Goal: Task Accomplishment & Management: Use online tool/utility

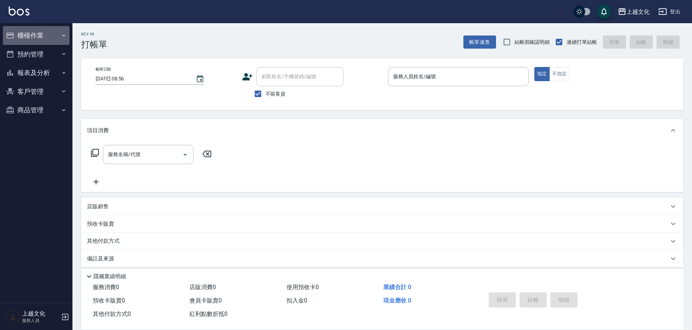
click at [36, 33] on button "櫃檯作業" at bounding box center [36, 35] width 67 height 19
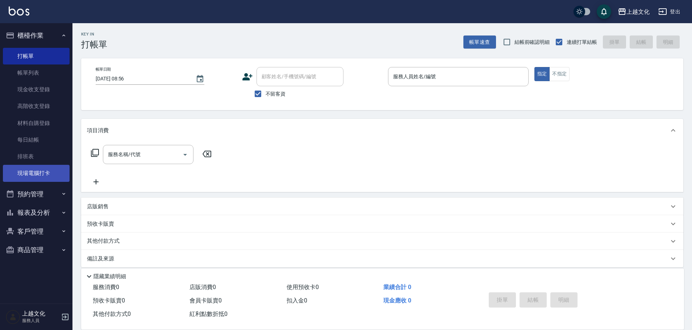
click at [31, 179] on link "現場電腦打卡" at bounding box center [36, 173] width 67 height 17
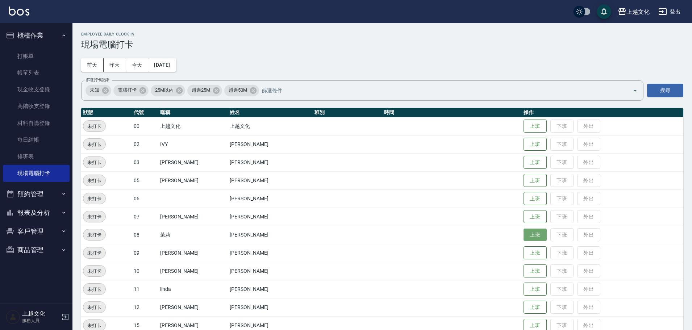
click at [524, 233] on button "上班" at bounding box center [534, 234] width 23 height 13
click at [536, 147] on button "上班" at bounding box center [534, 144] width 23 height 13
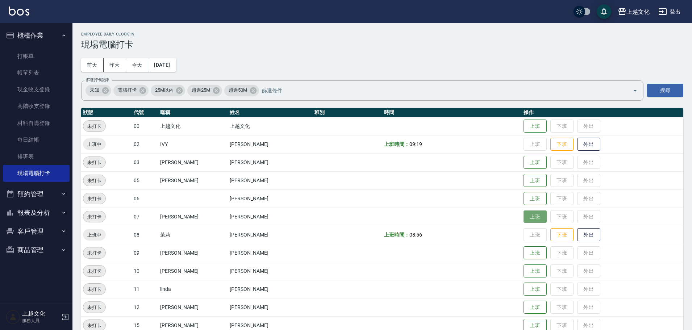
click at [525, 218] on button "上班" at bounding box center [534, 216] width 23 height 13
click at [523, 176] on button "上班" at bounding box center [534, 180] width 23 height 13
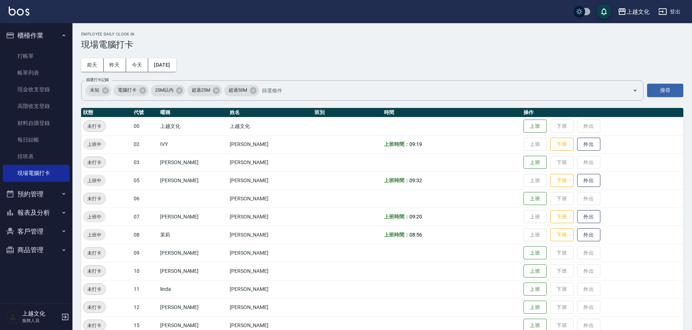
drag, startPoint x: 40, startPoint y: 213, endPoint x: 29, endPoint y: 215, distance: 10.7
click at [38, 213] on button "報表及分析" at bounding box center [36, 212] width 67 height 19
click at [35, 249] on link "店家日報表" at bounding box center [36, 250] width 67 height 17
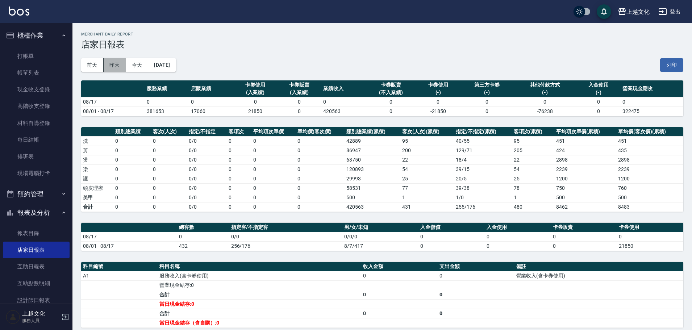
click at [118, 63] on button "昨天" at bounding box center [115, 64] width 22 height 13
